Goal: Complete application form

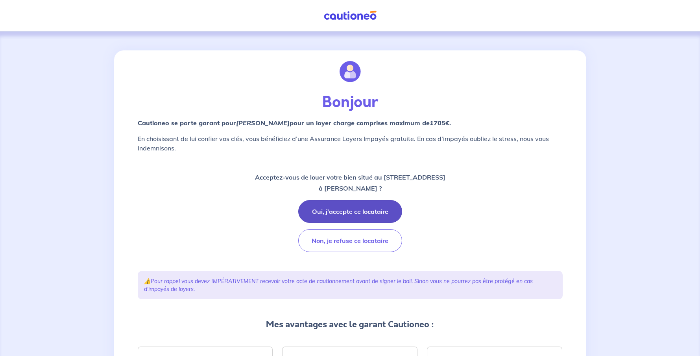
click at [369, 208] on button "Oui, j'accepte ce locataire" at bounding box center [350, 211] width 104 height 23
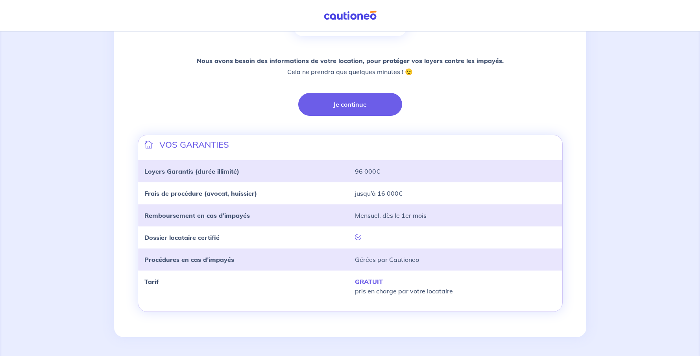
scroll to position [168, 0]
click at [348, 104] on button "Je continue" at bounding box center [350, 104] width 104 height 23
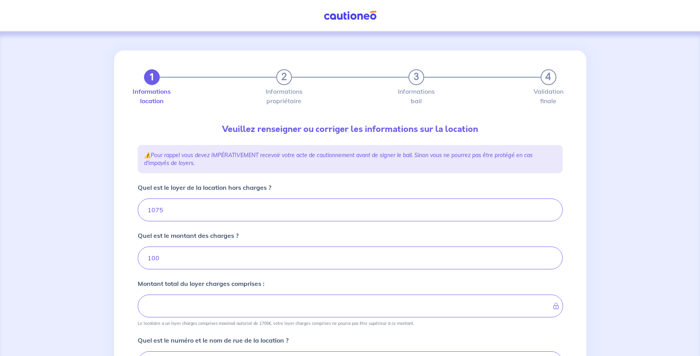
type input "1175"
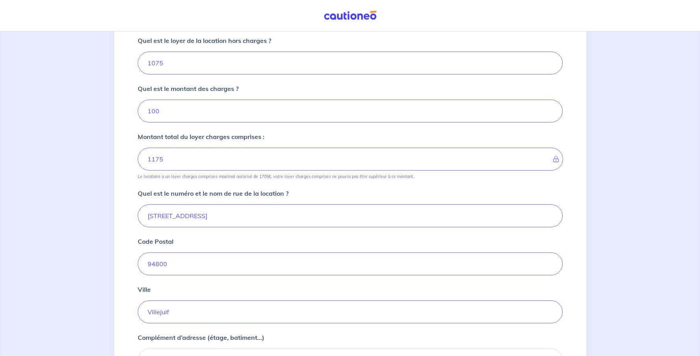
scroll to position [157, 0]
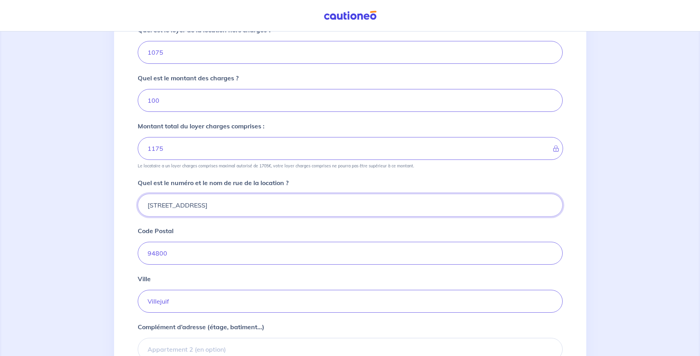
click at [222, 204] on input "6 place de la liberté" at bounding box center [350, 205] width 425 height 23
type input "6 place de la Fontaine"
click at [218, 257] on input "94800" at bounding box center [350, 253] width 425 height 23
click at [216, 296] on input "Villejuif" at bounding box center [350, 301] width 425 height 23
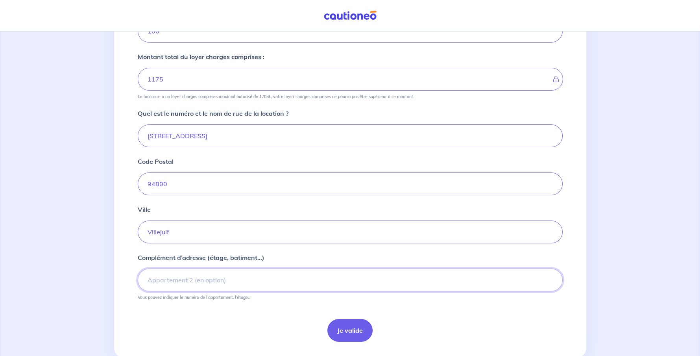
click at [157, 282] on input "Complément d’adresse (étage, batiment...)" at bounding box center [350, 279] width 425 height 23
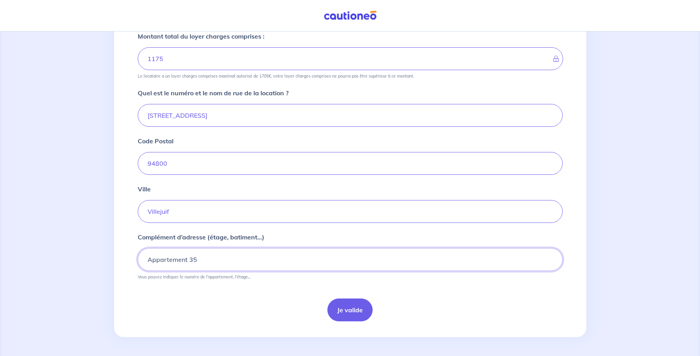
click at [226, 260] on input "Appartement 35" at bounding box center [350, 259] width 425 height 23
drag, startPoint x: 200, startPoint y: 259, endPoint x: 142, endPoint y: 261, distance: 57.9
click at [142, 261] on input "Appartement 35, 3ème étage" at bounding box center [350, 259] width 425 height 23
click at [200, 261] on input "3ème étage" at bounding box center [350, 259] width 425 height 23
paste input "Appartement 35,"
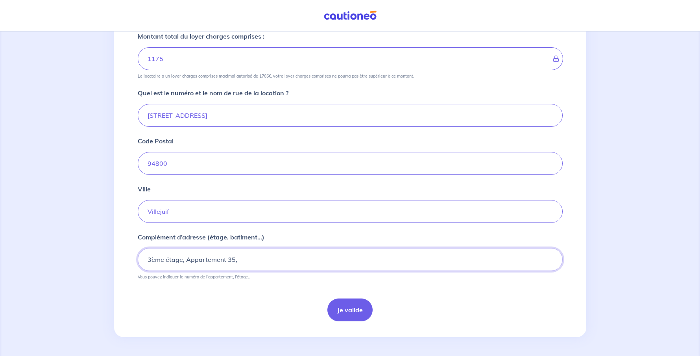
type input "3ème étage, Appartement 35,"
click at [348, 309] on button "Je valide" at bounding box center [350, 309] width 45 height 23
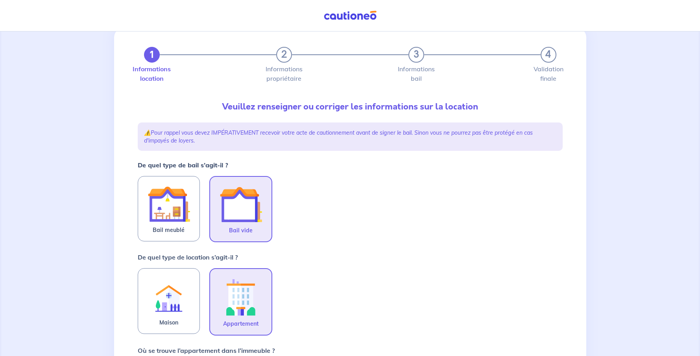
scroll to position [69, 0]
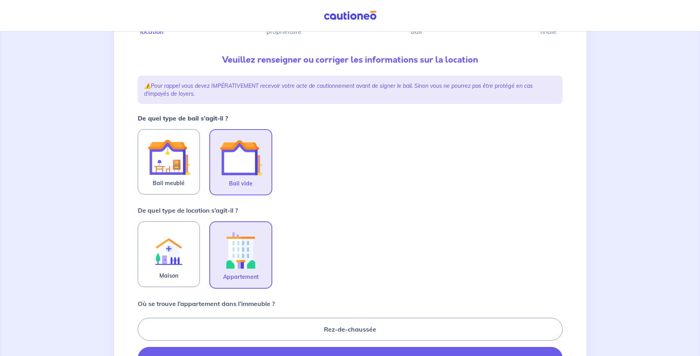
click at [241, 163] on img at bounding box center [241, 157] width 43 height 43
click at [0, 0] on input "Bail vide" at bounding box center [0, 0] width 0 height 0
click at [249, 257] on img at bounding box center [241, 250] width 43 height 44
click at [0, 0] on input "Appartement" at bounding box center [0, 0] width 0 height 0
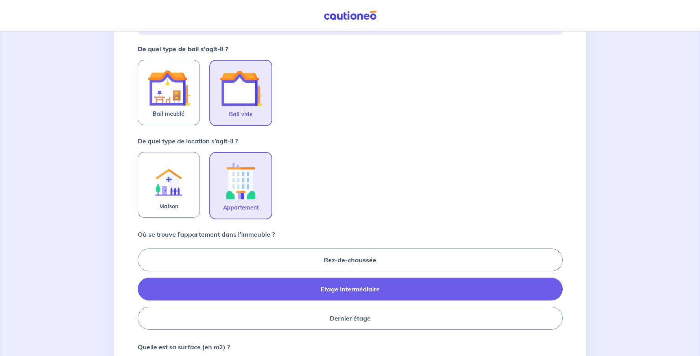
click at [343, 290] on label "Etage intermédiaire" at bounding box center [350, 289] width 425 height 23
click at [143, 290] on input "Etage intermédiaire" at bounding box center [140, 288] width 5 height 5
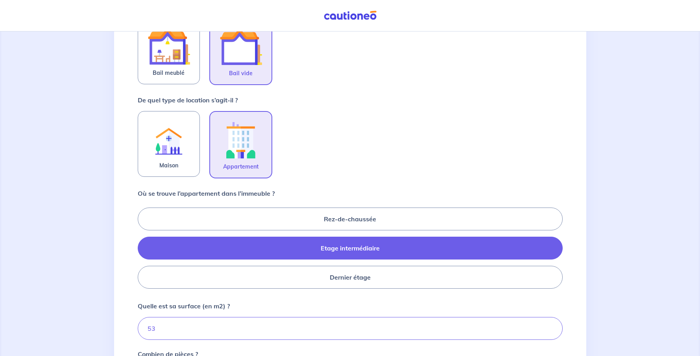
scroll to position [258, 0]
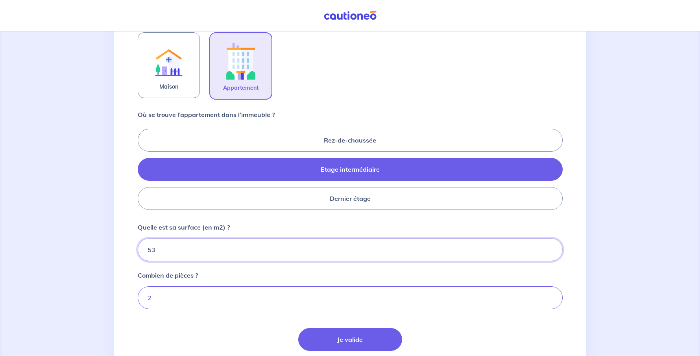
click at [165, 250] on input "53" at bounding box center [350, 249] width 425 height 23
type input "52.46"
click at [168, 304] on input "2" at bounding box center [350, 297] width 425 height 23
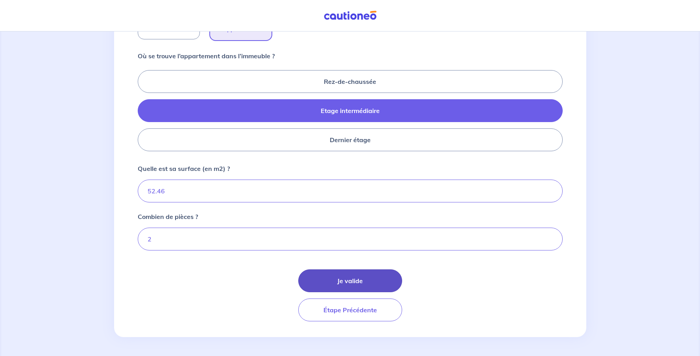
click at [347, 278] on button "Je valide" at bounding box center [350, 280] width 104 height 23
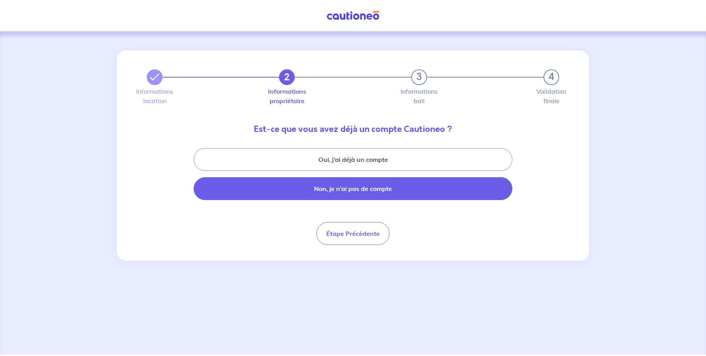
click at [342, 194] on button "Non, je n’ai pas de compte" at bounding box center [353, 188] width 319 height 23
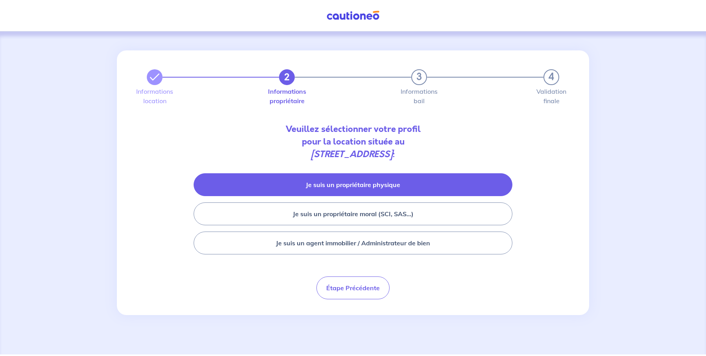
click at [348, 185] on button "Je suis un propriétaire physique" at bounding box center [353, 184] width 319 height 23
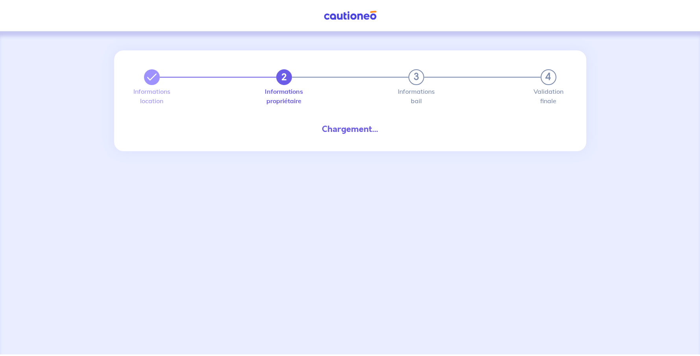
select select "FR"
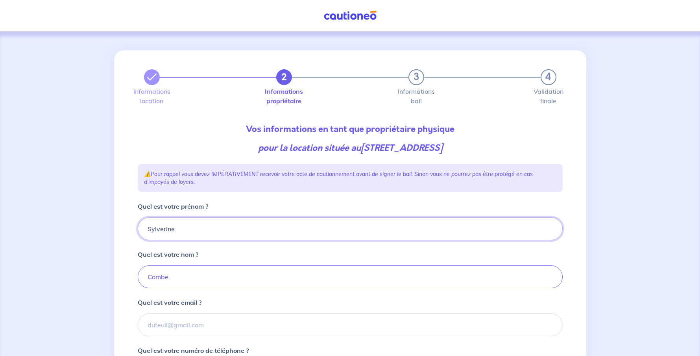
drag, startPoint x: 180, startPoint y: 229, endPoint x: 136, endPoint y: 229, distance: 43.7
click at [136, 229] on div "2 3 4 Informations location Informations propriétaire Informations bail Validat…" at bounding box center [350, 343] width 435 height 587
type input "Séverine"
click at [178, 277] on input "Combe" at bounding box center [350, 276] width 425 height 23
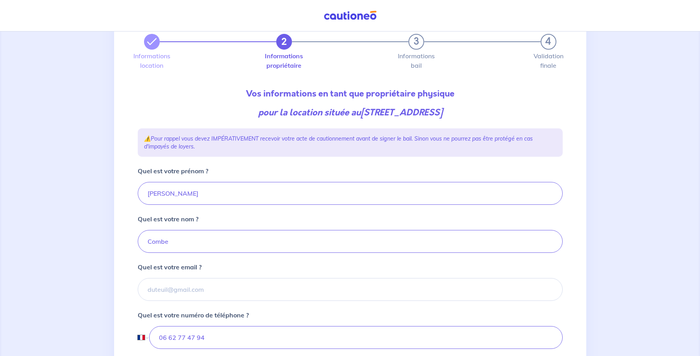
scroll to position [38, 0]
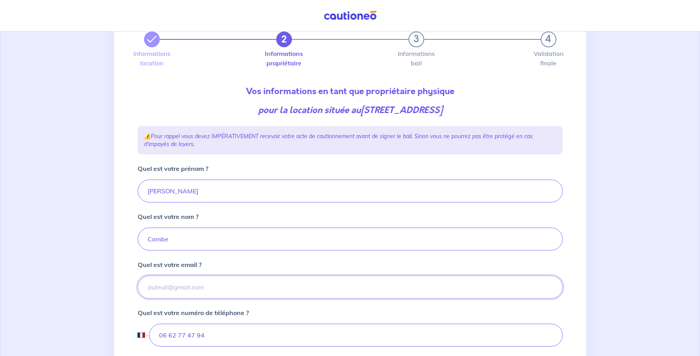
click at [168, 290] on input "Quel est votre email ?" at bounding box center [350, 287] width 425 height 23
click at [243, 285] on input "[EMAIL_ADDRESS][DOMAIN_NAME]" at bounding box center [350, 287] width 425 height 23
type input "[EMAIL_ADDRESS][DOMAIN_NAME]"
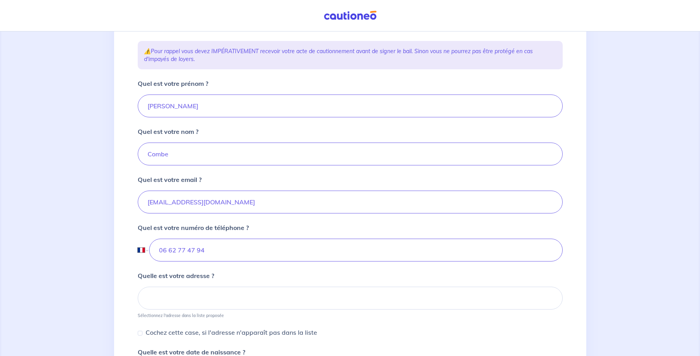
scroll to position [170, 0]
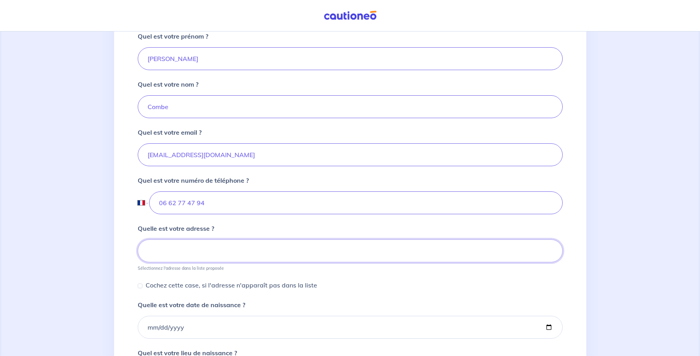
click at [173, 251] on input at bounding box center [350, 250] width 425 height 23
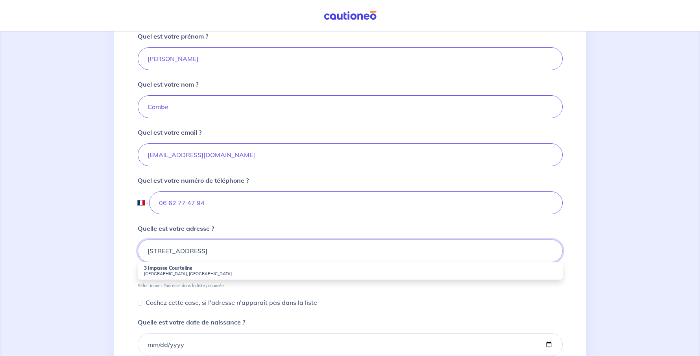
click at [275, 250] on input "3 Impasse Courteline 94800 Villejuif" at bounding box center [350, 250] width 425 height 23
click at [170, 268] on strong "3 Impasse Courteline" at bounding box center [168, 268] width 48 height 6
type input "3 Impasse Courteline, 94800 Villejuif, France"
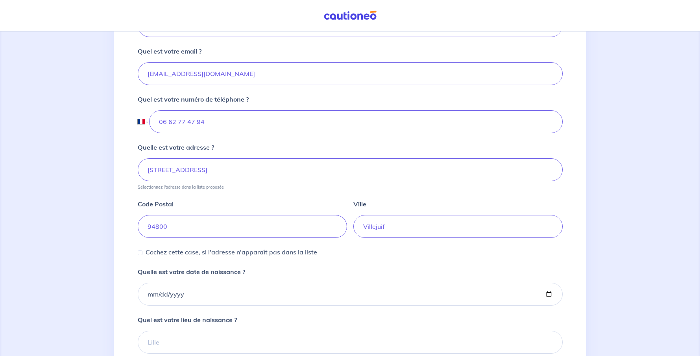
scroll to position [302, 0]
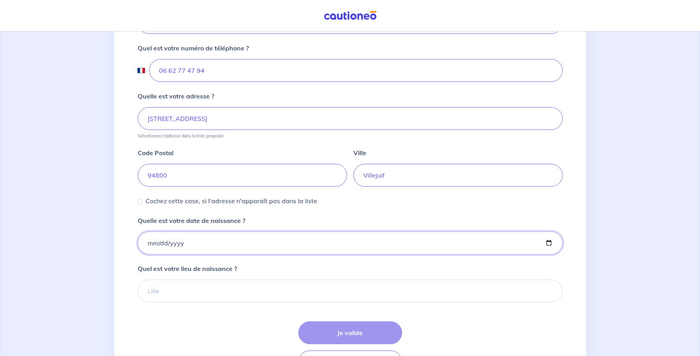
click at [152, 245] on input "Quelle est votre date de naissance ?" at bounding box center [350, 242] width 425 height 23
type input "1968-08-29"
click at [165, 296] on input "Quel est votre lieu de naissance ?" at bounding box center [350, 291] width 425 height 23
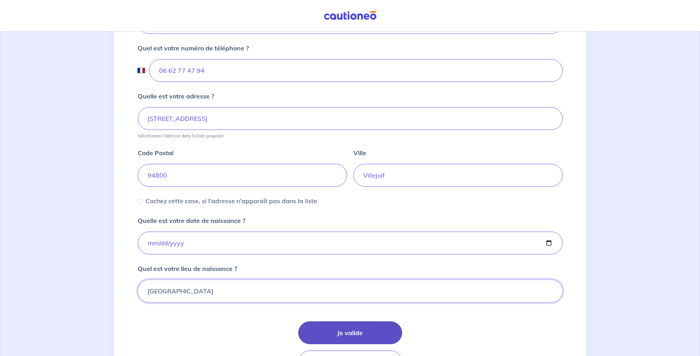
type input "Boulogne Billancourt"
click at [354, 335] on button "Je valide" at bounding box center [350, 332] width 104 height 23
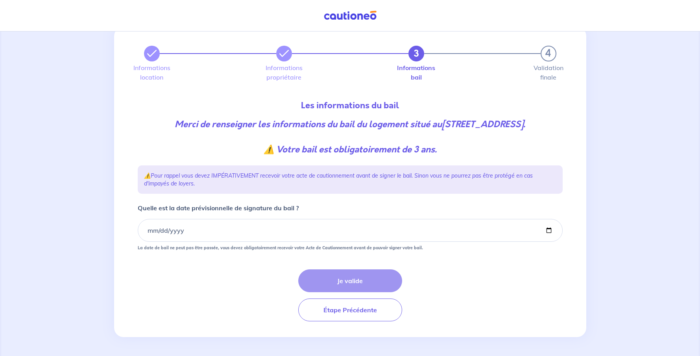
scroll to position [36, 0]
click at [150, 232] on input "Quelle est la date prévisionnelle de signature du bail ?" at bounding box center [350, 230] width 425 height 23
type input "2025-09-06"
click at [359, 280] on button "Je valide" at bounding box center [350, 280] width 104 height 23
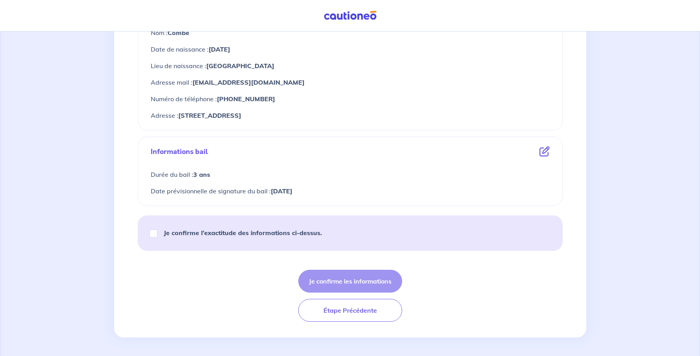
scroll to position [353, 0]
click at [269, 232] on strong "Je confirme l’exactitude des informations ci-dessus." at bounding box center [243, 232] width 158 height 8
click at [157, 232] on input "Je confirme l’exactitude des informations ci-dessus." at bounding box center [154, 233] width 8 height 8
checkbox input "true"
click at [365, 284] on button "Je confirme les informations" at bounding box center [350, 280] width 104 height 23
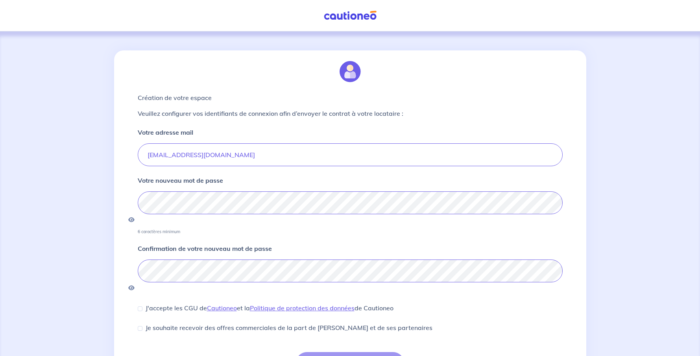
click at [188, 303] on p "J'accepte les CGU de Cautioneo et la Politique de protection des données de Cau…" at bounding box center [270, 307] width 248 height 9
click at [143, 306] on input "J'accepte les CGU de Cautioneo et la Politique de protection des données de Cau…" at bounding box center [140, 308] width 5 height 5
checkbox input "true"
click at [324, 352] on button "Je confirme mon mot de passe" at bounding box center [350, 363] width 109 height 23
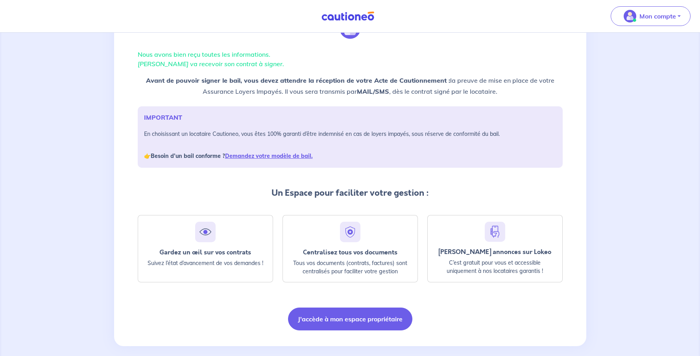
scroll to position [54, 0]
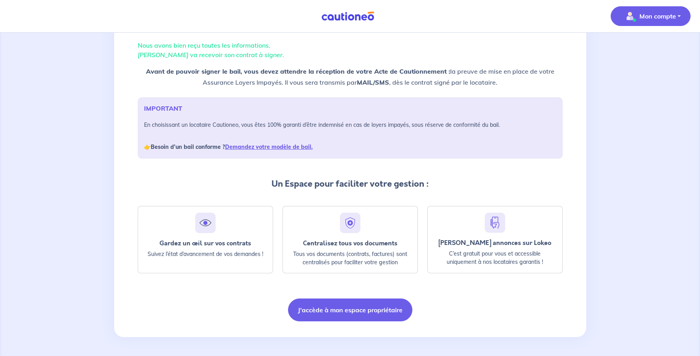
click at [679, 18] on button "Mon compte" at bounding box center [651, 16] width 80 height 20
click at [649, 106] on div "Nous avons bien reçu toutes les informations. Francois FAURE va recevoir son co…" at bounding box center [350, 167] width 700 height 377
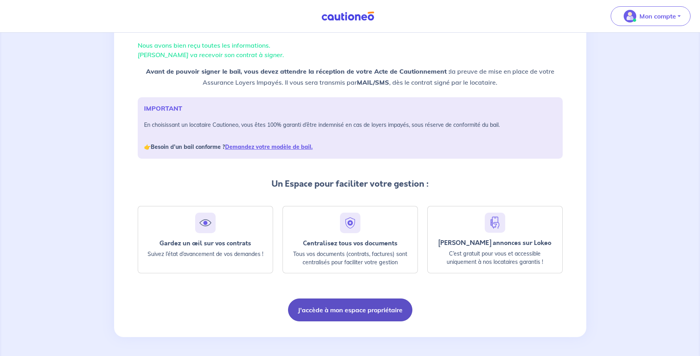
click at [392, 310] on button "J'accède à mon espace propriétaire" at bounding box center [350, 309] width 124 height 23
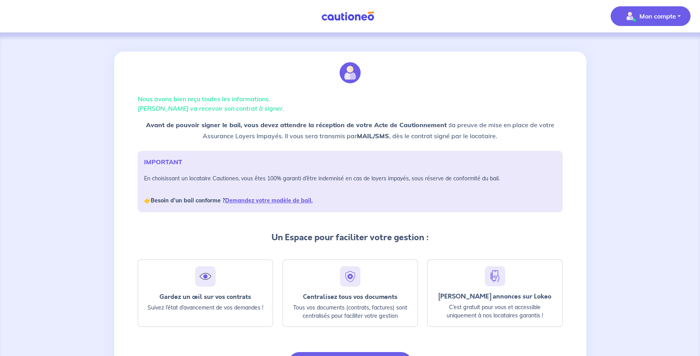
click at [648, 20] on p "Mon compte" at bounding box center [658, 15] width 37 height 9
click at [636, 50] on link "Mes informations" at bounding box center [642, 49] width 63 height 13
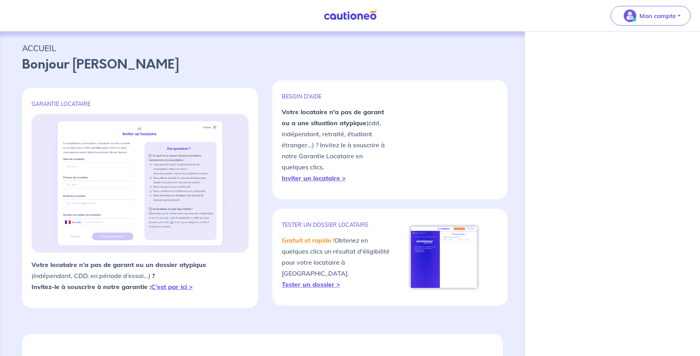
select select "FR"
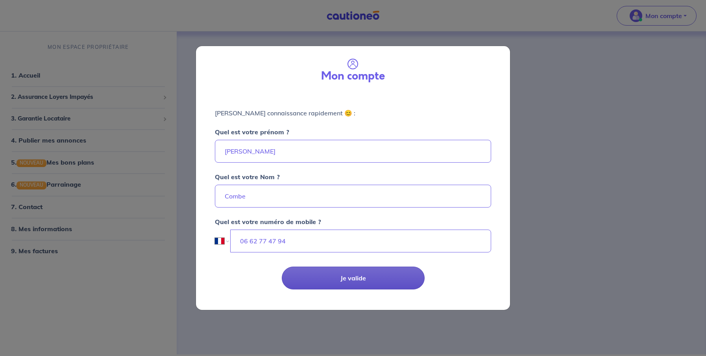
click at [359, 280] on button "Je valide" at bounding box center [353, 278] width 143 height 23
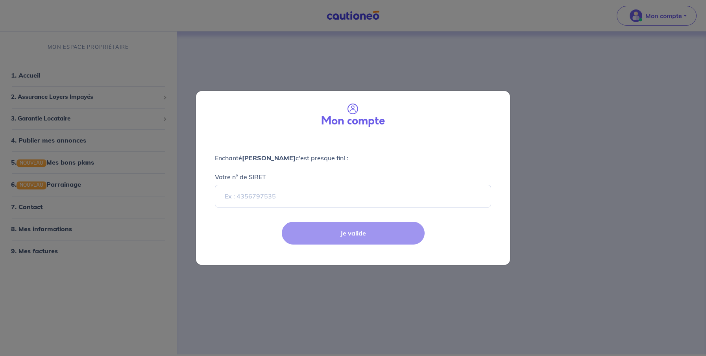
click at [345, 234] on div "Je valide" at bounding box center [353, 239] width 324 height 51
click at [548, 132] on div "Mon compte Enchanté Séverine Combe c'est presque fini : Votre n° de SIRET Je va…" at bounding box center [353, 178] width 706 height 356
click at [255, 193] on input "Votre n° de SIRET" at bounding box center [353, 196] width 276 height 23
click at [410, 159] on p "Enchanté Séverine Combe c'est presque fini :" at bounding box center [353, 157] width 276 height 9
click at [207, 74] on div "Mon compte Enchanté Séverine Combe c'est presque fini : Votre n° de SIRET Je va…" at bounding box center [353, 178] width 706 height 356
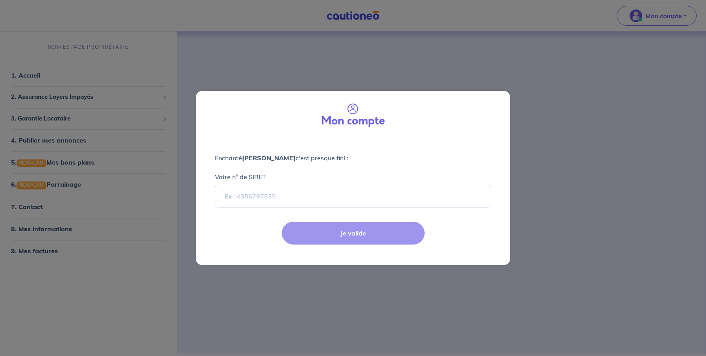
click at [220, 59] on div "Mon compte Enchanté Séverine Combe c'est presque fini : Votre n° de SIRET Je va…" at bounding box center [353, 178] width 706 height 356
click at [166, 36] on div "Mon compte Enchanté Séverine Combe c'est presque fini : Votre n° de SIRET Je va…" at bounding box center [353, 178] width 706 height 356
click at [273, 195] on input "Votre n° de SIRET" at bounding box center [353, 196] width 276 height 23
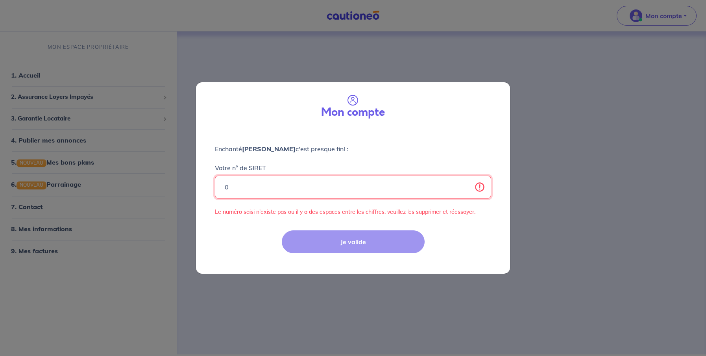
type input "0"
click at [277, 167] on div "Votre n° de SIRET 0 Le numéro saisi n'existe pas ou il y a des espaces entre le…" at bounding box center [353, 185] width 276 height 63
click at [350, 107] on h3 "Mon compte" at bounding box center [353, 112] width 64 height 13
click at [210, 207] on div "Enchanté Séverine Combe c'est presque fini : Votre n° de SIRET 0 Le numéro sais…" at bounding box center [353, 175] width 314 height 94
drag, startPoint x: 233, startPoint y: 189, endPoint x: 213, endPoint y: 188, distance: 20.1
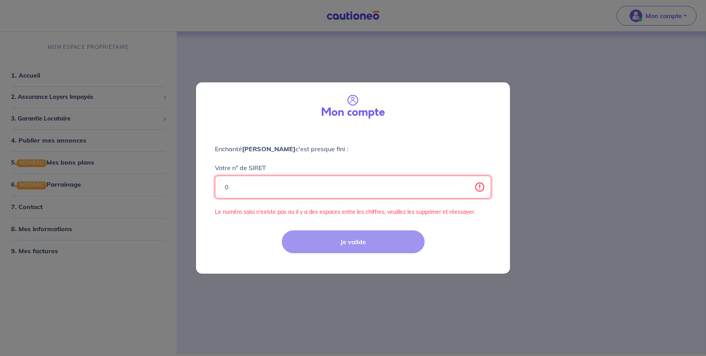
click at [215, 188] on input "0" at bounding box center [353, 187] width 276 height 23
click at [239, 44] on div "Mon compte Enchanté Séverine Combe c'est presque fini : Votre n° de SIRET Veuil…" at bounding box center [353, 178] width 706 height 356
click at [95, 117] on div "Mon compte Enchanté Séverine Combe c'est presque fini : Votre n° de SIRET Veuil…" at bounding box center [353, 178] width 706 height 356
select select "FR"
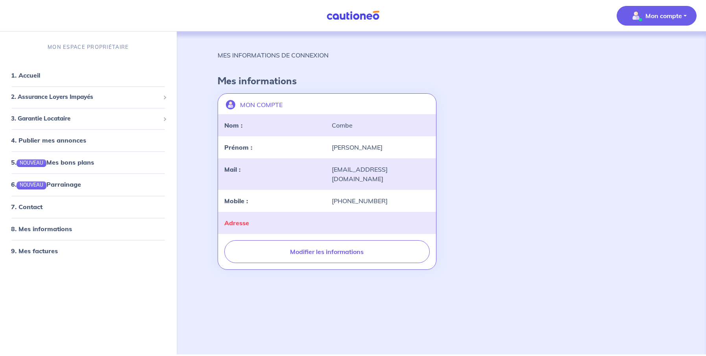
click at [275, 218] on div "Adresse" at bounding box center [273, 222] width 107 height 9
click at [245, 219] on strong "Adresse" at bounding box center [236, 223] width 25 height 8
click at [39, 76] on link "1. Accueil" at bounding box center [25, 76] width 29 height 8
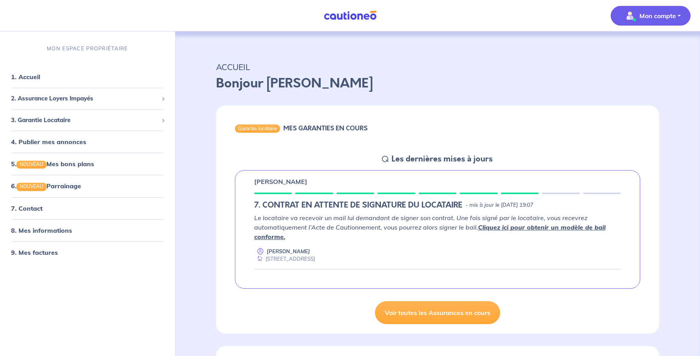
click at [667, 13] on p "Mon compte" at bounding box center [658, 15] width 37 height 9
click at [649, 48] on link "Mes informations" at bounding box center [642, 49] width 63 height 13
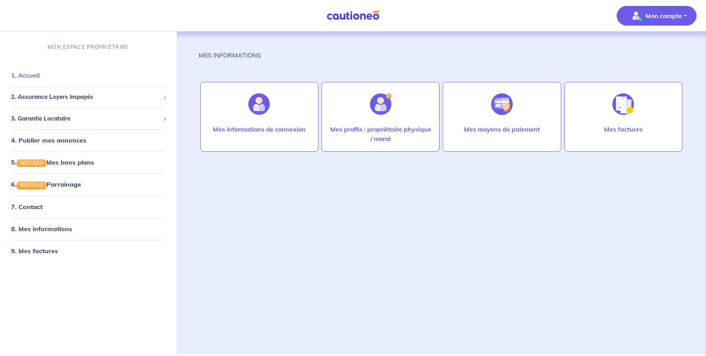
click at [36, 75] on link "1. Accueil" at bounding box center [25, 76] width 29 height 8
